Goal: Task Accomplishment & Management: Manage account settings

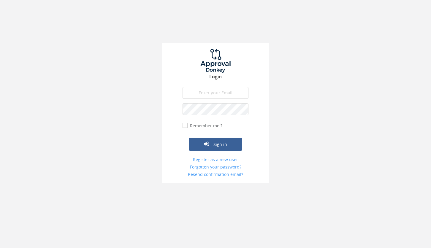
click at [202, 94] on input "email" at bounding box center [216, 93] width 66 height 12
type input "[PERSON_NAME][EMAIL_ADDRESS][DOMAIN_NAME]"
click at [208, 143] on icon "submit" at bounding box center [206, 144] width 5 height 6
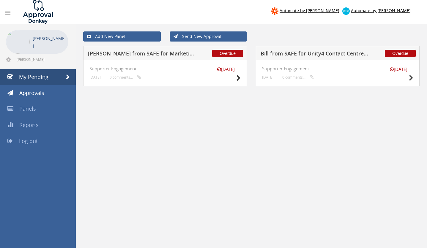
click at [154, 54] on h5 "[PERSON_NAME] from SAFE for Marketing Impact" at bounding box center [142, 54] width 108 height 7
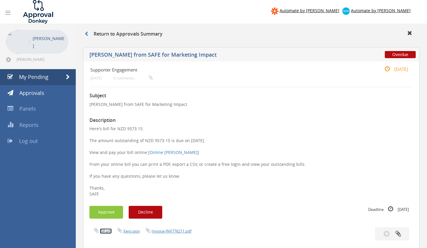
click at [104, 230] on link "Bill.pdf" at bounding box center [106, 231] width 12 height 5
click at [104, 209] on button "Approve" at bounding box center [106, 212] width 34 height 13
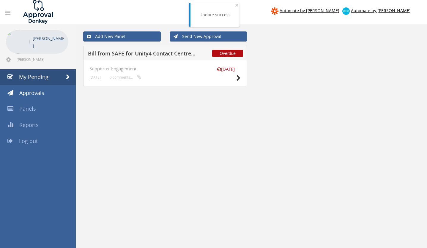
click at [175, 54] on h5 "Bill from SAFE for Unity4 Contact Centre Outsourcing NZ Ltd" at bounding box center [142, 54] width 108 height 7
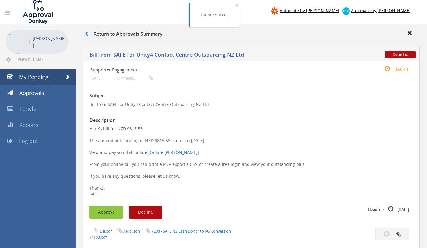
click at [110, 211] on button "Approve" at bounding box center [106, 212] width 34 height 13
